Goal: Information Seeking & Learning: Learn about a topic

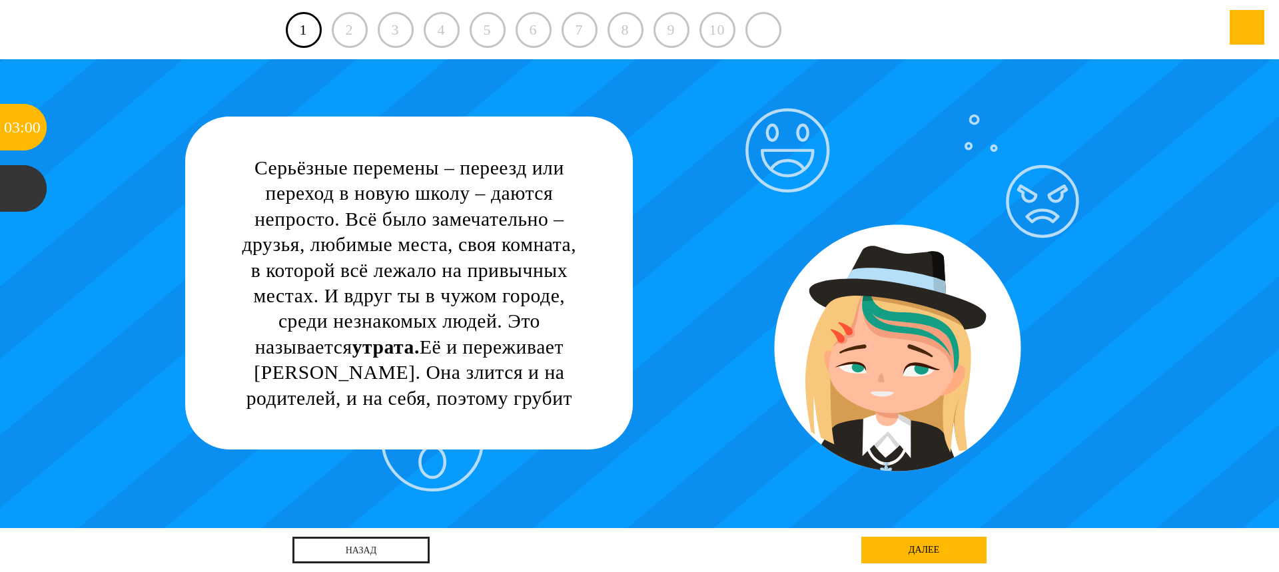
click at [930, 553] on div "далее" at bounding box center [923, 550] width 125 height 27
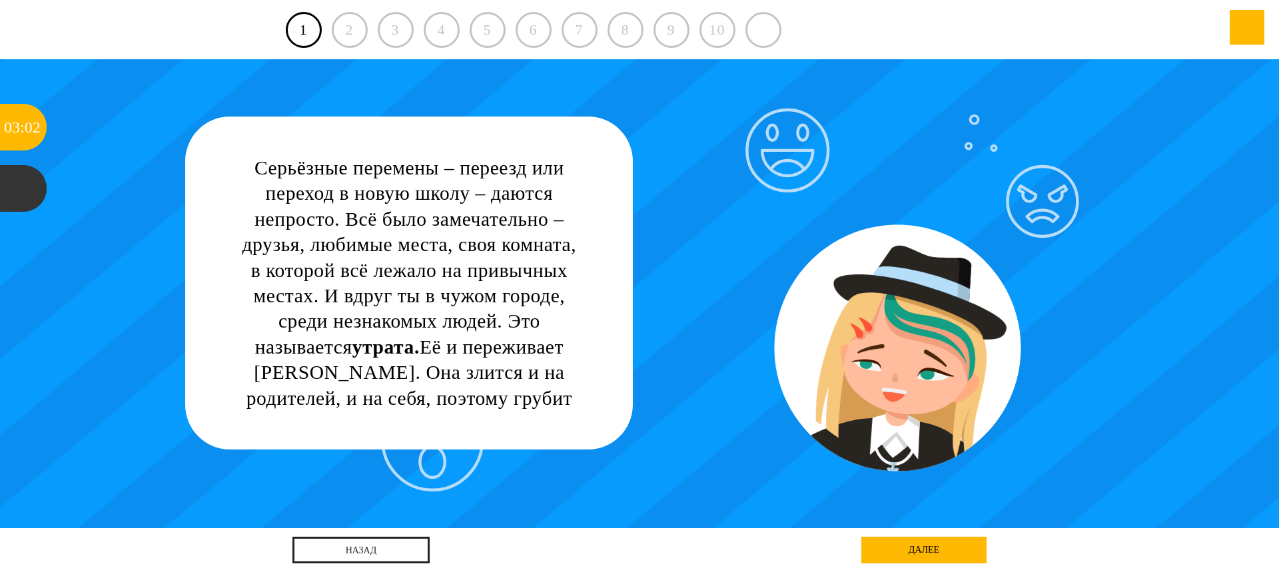
click at [906, 352] on div "Серьёзные перемены – переезд или переход в новую школу – даются непросто. Всё б…" at bounding box center [639, 293] width 1151 height 469
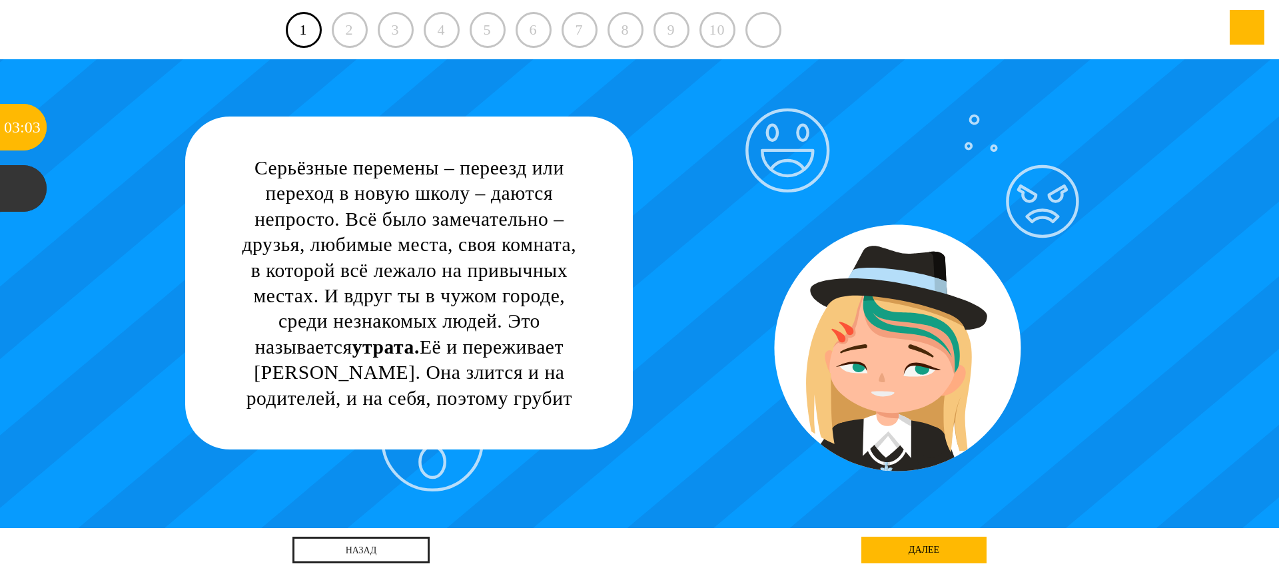
click at [530, 282] on div "Серьёзные перемены – переезд или переход в новую школу – даются непросто. Всё б…" at bounding box center [408, 295] width 345 height 281
click at [480, 396] on div "Серьёзные перемены – переезд или переход в новую школу – даются непросто. Всё б…" at bounding box center [408, 295] width 345 height 281
click at [896, 551] on div "далее" at bounding box center [923, 550] width 125 height 27
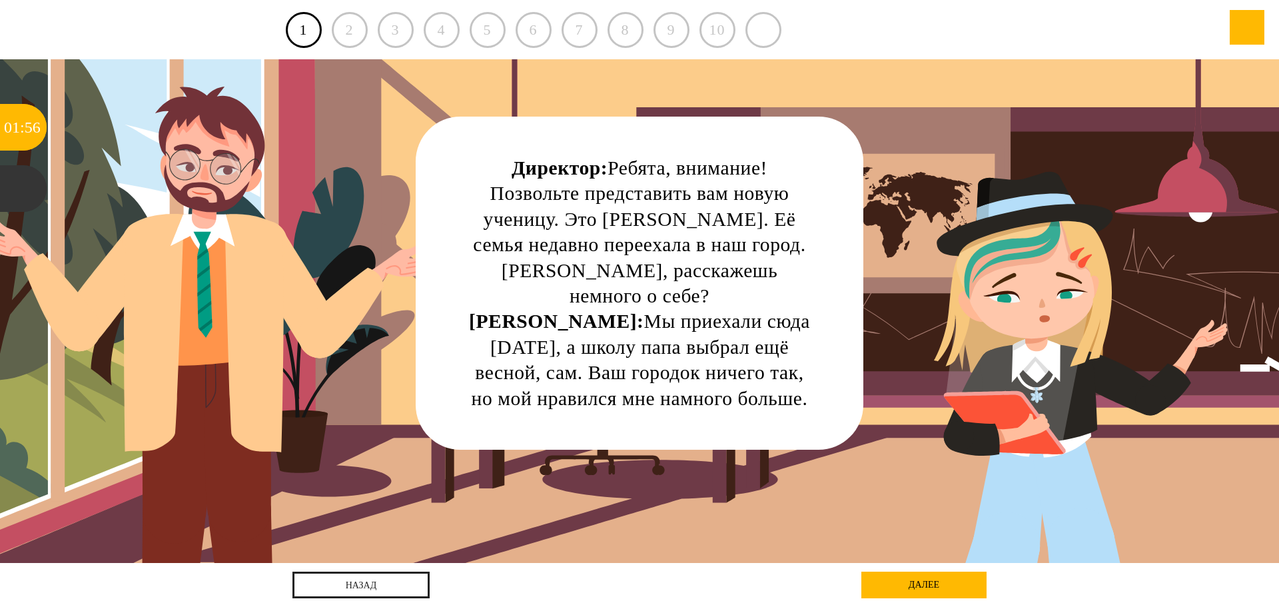
click at [896, 571] on div "далее" at bounding box center [923, 584] width 125 height 27
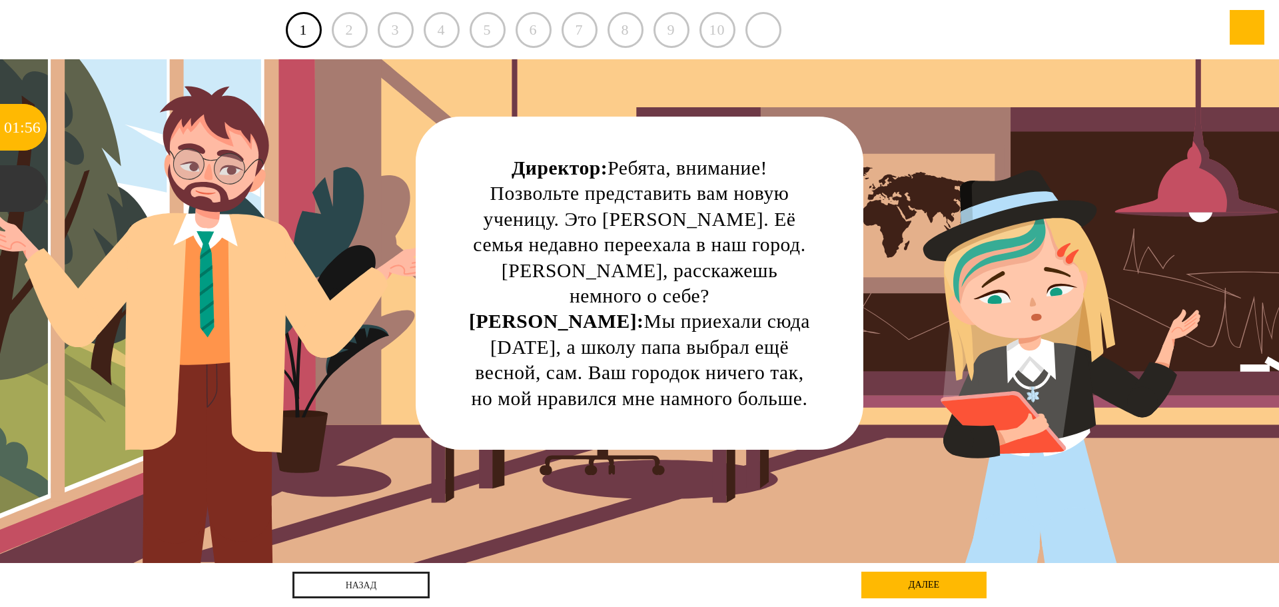
click at [1005, 404] on div "Директор: Ребята, внимание! Позвольте представить вам новую ученицу. Это Катя. …" at bounding box center [639, 310] width 1151 height 503
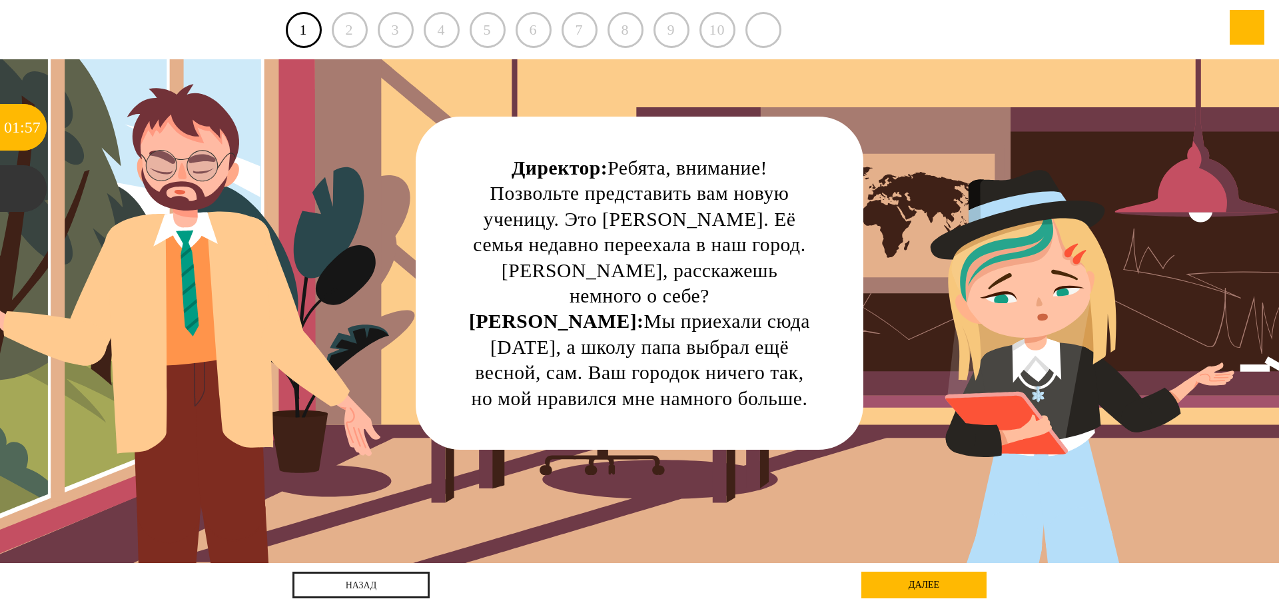
click at [704, 274] on div "Директор: Ребята, внимание! Позвольте представить вам новую ученицу. Это Катя. …" at bounding box center [639, 283] width 345 height 256
